Goal: Task Accomplishment & Management: Use online tool/utility

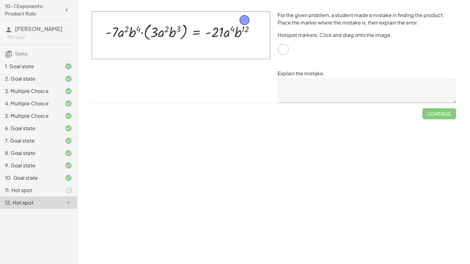
drag, startPoint x: 284, startPoint y: 49, endPoint x: 245, endPoint y: 20, distance: 48.0
click at [332, 89] on textarea at bounding box center [366, 90] width 178 height 25
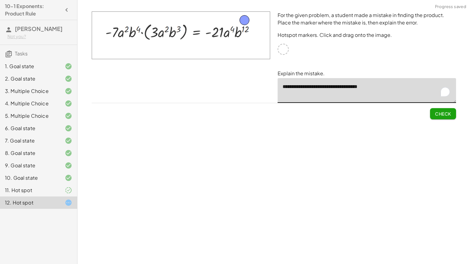
type textarea "**********"
click at [452, 111] on button "Check" at bounding box center [443, 113] width 26 height 11
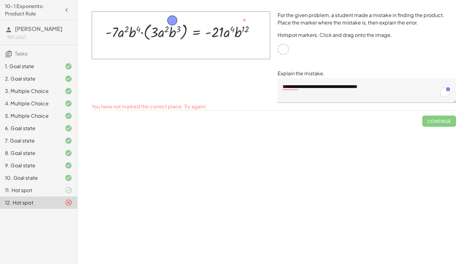
drag, startPoint x: 246, startPoint y: 21, endPoint x: 174, endPoint y: 21, distance: 72.2
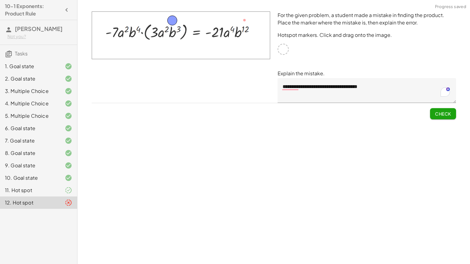
click at [450, 113] on span "Check" at bounding box center [443, 114] width 16 height 6
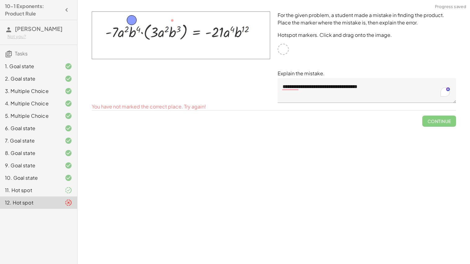
drag, startPoint x: 172, startPoint y: 22, endPoint x: 131, endPoint y: 22, distance: 40.6
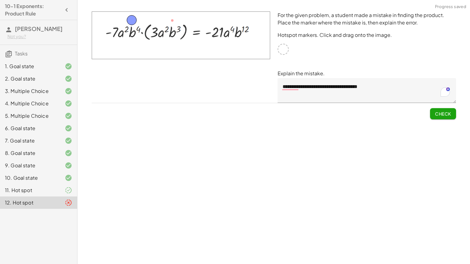
click at [448, 108] on button "Check" at bounding box center [443, 113] width 26 height 11
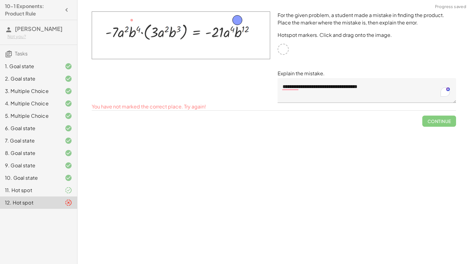
drag, startPoint x: 133, startPoint y: 20, endPoint x: 239, endPoint y: 20, distance: 105.6
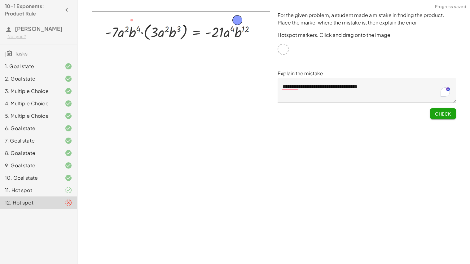
click at [437, 116] on button "Check" at bounding box center [443, 113] width 26 height 11
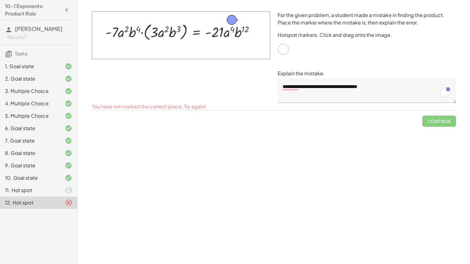
drag, startPoint x: 239, startPoint y: 19, endPoint x: 234, endPoint y: 18, distance: 5.6
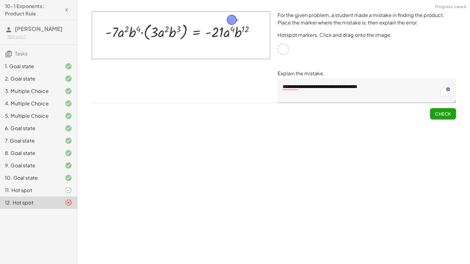
click at [441, 115] on span "Check" at bounding box center [443, 114] width 16 height 6
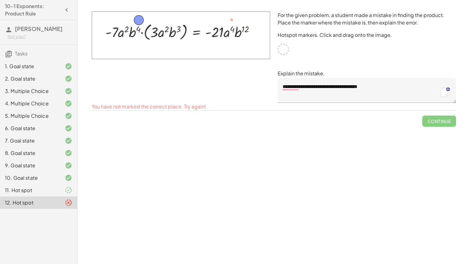
drag, startPoint x: 231, startPoint y: 21, endPoint x: 138, endPoint y: 21, distance: 93.2
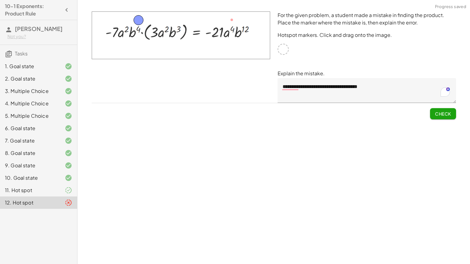
click at [450, 115] on span "Check" at bounding box center [443, 114] width 16 height 6
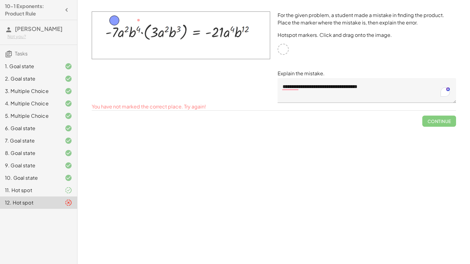
drag, startPoint x: 136, startPoint y: 19, endPoint x: 112, endPoint y: 19, distance: 24.2
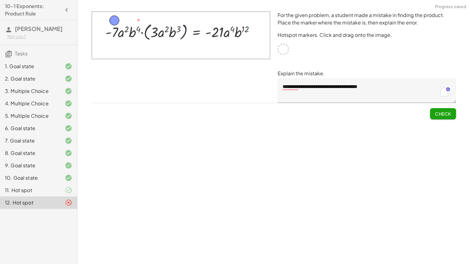
click at [446, 115] on span "Check" at bounding box center [443, 114] width 16 height 6
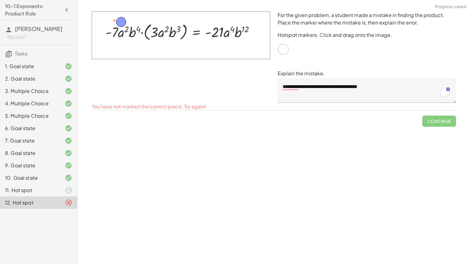
drag, startPoint x: 113, startPoint y: 22, endPoint x: 120, endPoint y: 23, distance: 7.0
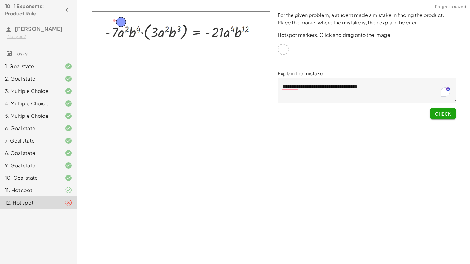
click at [452, 113] on button "Check" at bounding box center [443, 113] width 26 height 11
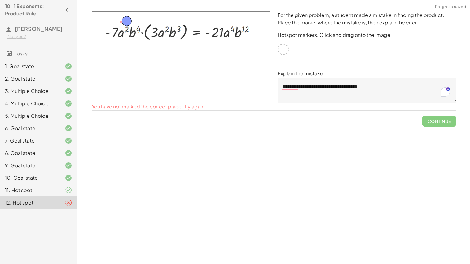
drag, startPoint x: 121, startPoint y: 22, endPoint x: 126, endPoint y: 21, distance: 5.3
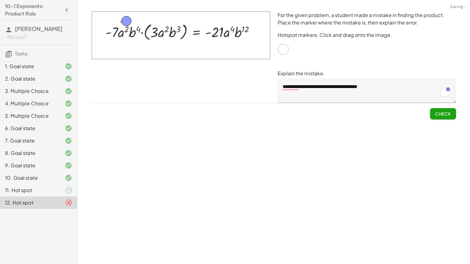
click at [451, 112] on span "Check" at bounding box center [443, 114] width 16 height 6
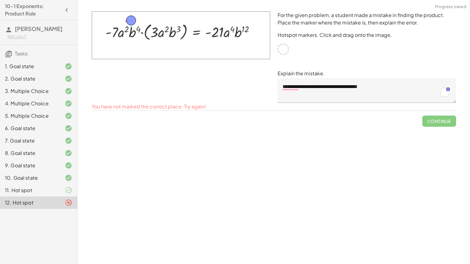
drag, startPoint x: 125, startPoint y: 20, endPoint x: 129, endPoint y: 20, distance: 4.4
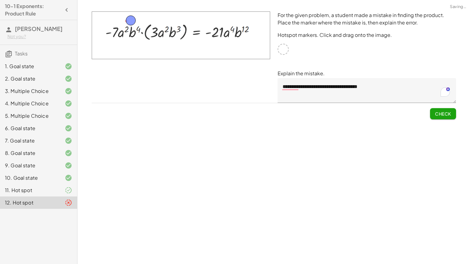
click at [435, 111] on span "Check" at bounding box center [443, 114] width 16 height 6
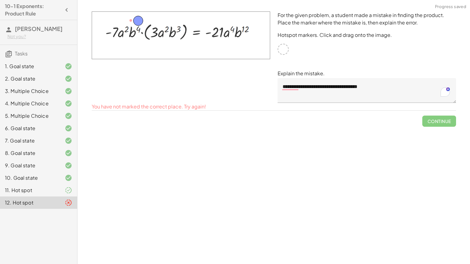
drag, startPoint x: 134, startPoint y: 18, endPoint x: 142, endPoint y: 18, distance: 7.4
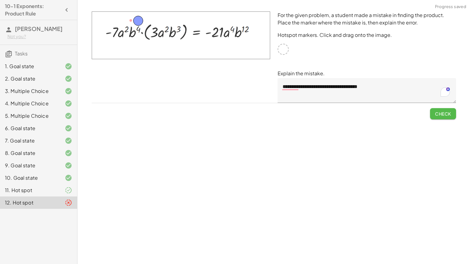
click at [435, 112] on span "Check" at bounding box center [443, 114] width 16 height 6
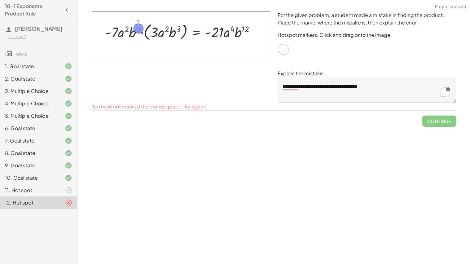
drag, startPoint x: 138, startPoint y: 21, endPoint x: 138, endPoint y: 29, distance: 8.4
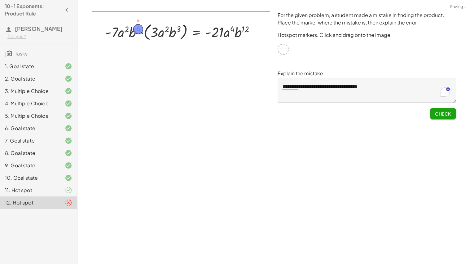
click at [438, 111] on span "Check" at bounding box center [443, 114] width 16 height 6
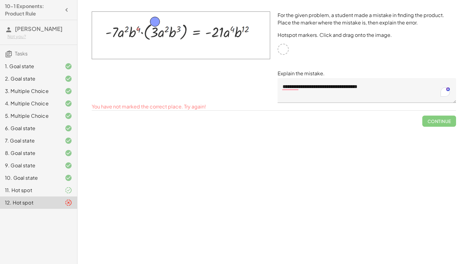
drag, startPoint x: 138, startPoint y: 27, endPoint x: 155, endPoint y: 20, distance: 18.3
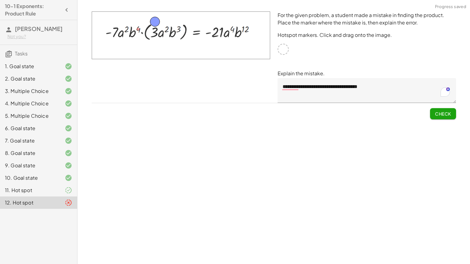
click at [426, 113] on div "Check" at bounding box center [274, 111] width 364 height 16
click at [439, 112] on span "Check" at bounding box center [443, 114] width 16 height 6
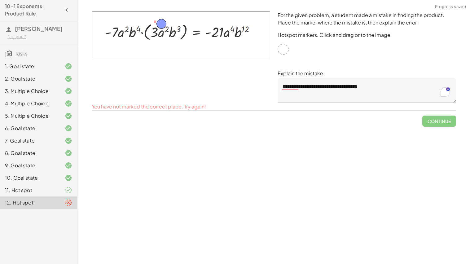
drag, startPoint x: 154, startPoint y: 22, endPoint x: 160, endPoint y: 24, distance: 6.9
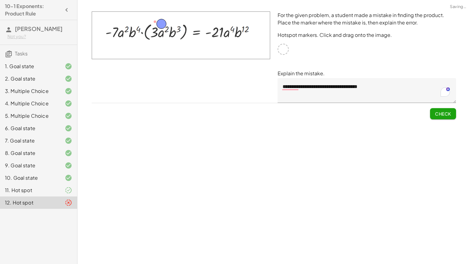
click at [440, 114] on span "Check" at bounding box center [443, 114] width 16 height 6
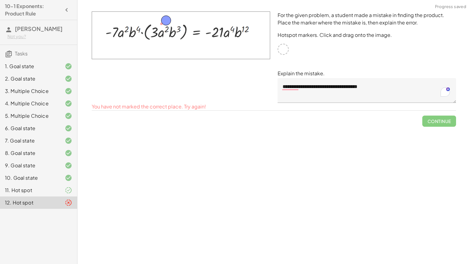
drag, startPoint x: 161, startPoint y: 26, endPoint x: 166, endPoint y: 22, distance: 5.8
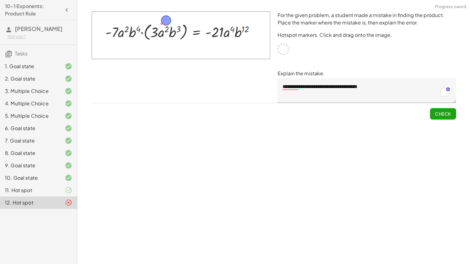
click at [442, 111] on span "Check" at bounding box center [443, 114] width 16 height 6
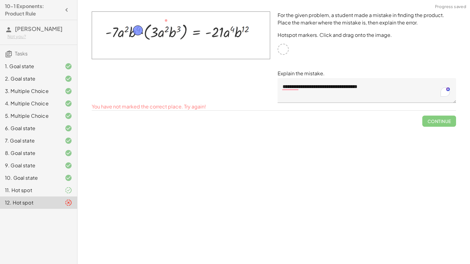
drag, startPoint x: 166, startPoint y: 19, endPoint x: 138, endPoint y: 29, distance: 29.9
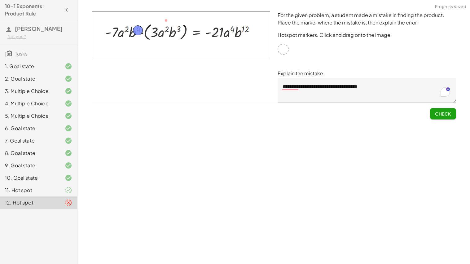
click at [451, 112] on button "Check" at bounding box center [443, 113] width 26 height 11
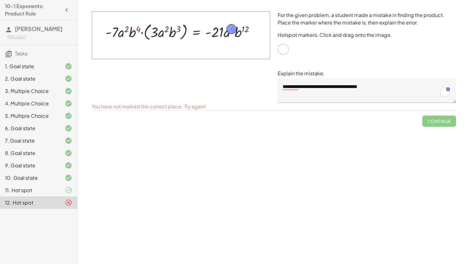
drag, startPoint x: 141, startPoint y: 29, endPoint x: 234, endPoint y: 28, distance: 93.5
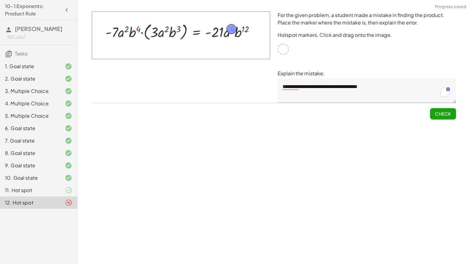
click at [449, 116] on button "Check" at bounding box center [443, 113] width 26 height 11
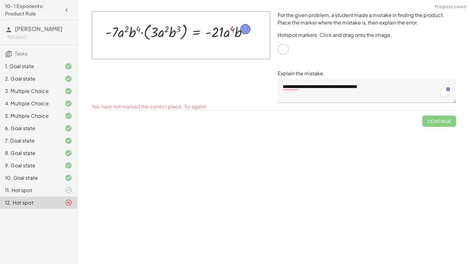
drag, startPoint x: 231, startPoint y: 29, endPoint x: 246, endPoint y: 29, distance: 14.9
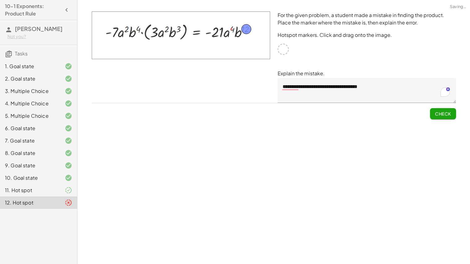
click at [439, 113] on span "Check" at bounding box center [443, 114] width 16 height 6
click at [439, 113] on span "Continue" at bounding box center [439, 114] width 24 height 6
